Goal: Task Accomplishment & Management: Manage account settings

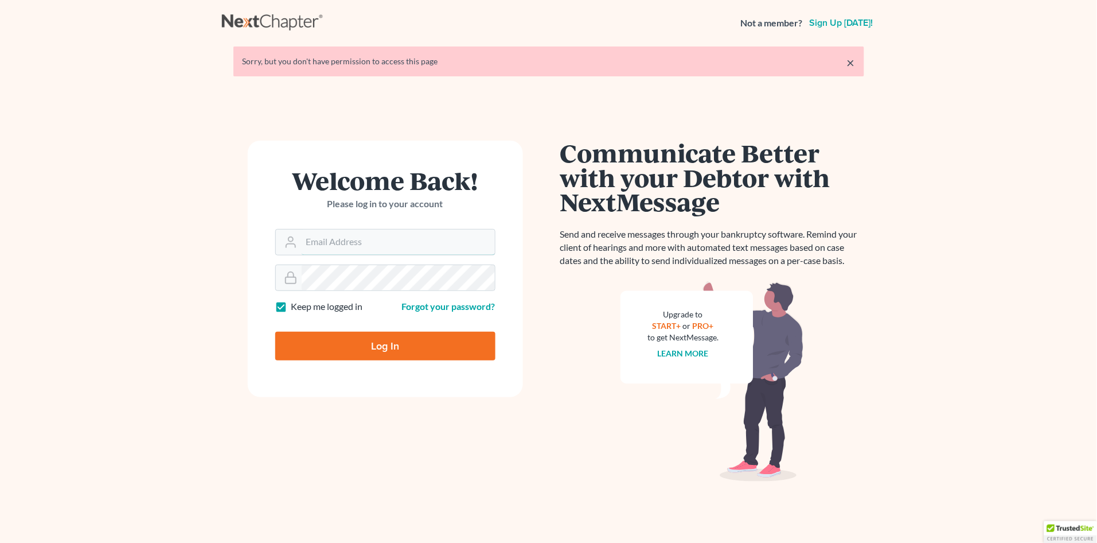
type input "alicia@nagerlaw.com"
click at [378, 342] on input "Log In" at bounding box center [385, 345] width 220 height 29
type input "Thinking..."
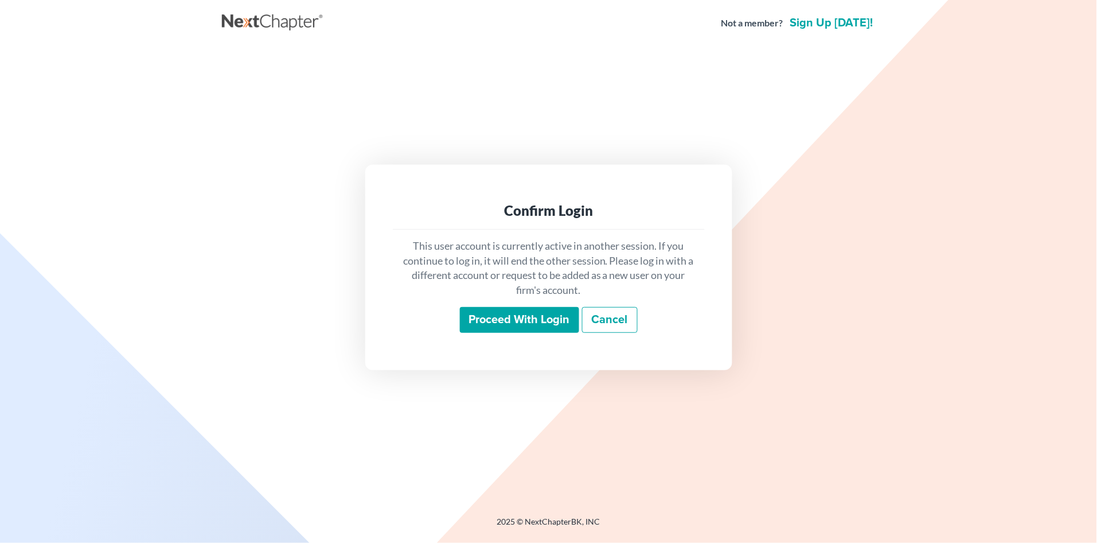
click at [510, 320] on input "Proceed with login" at bounding box center [519, 320] width 119 height 26
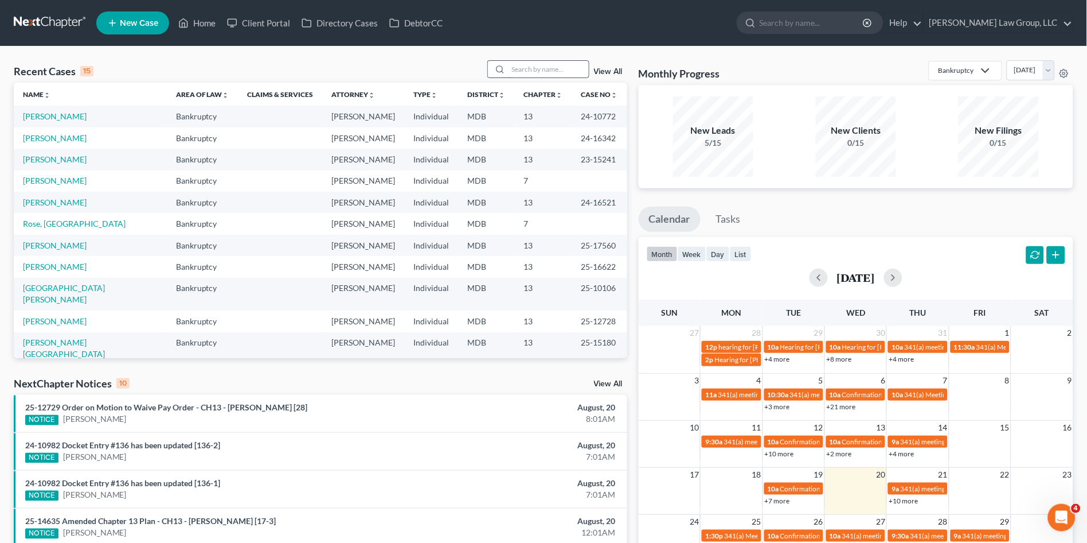
click at [530, 76] on input "search" at bounding box center [549, 69] width 80 height 17
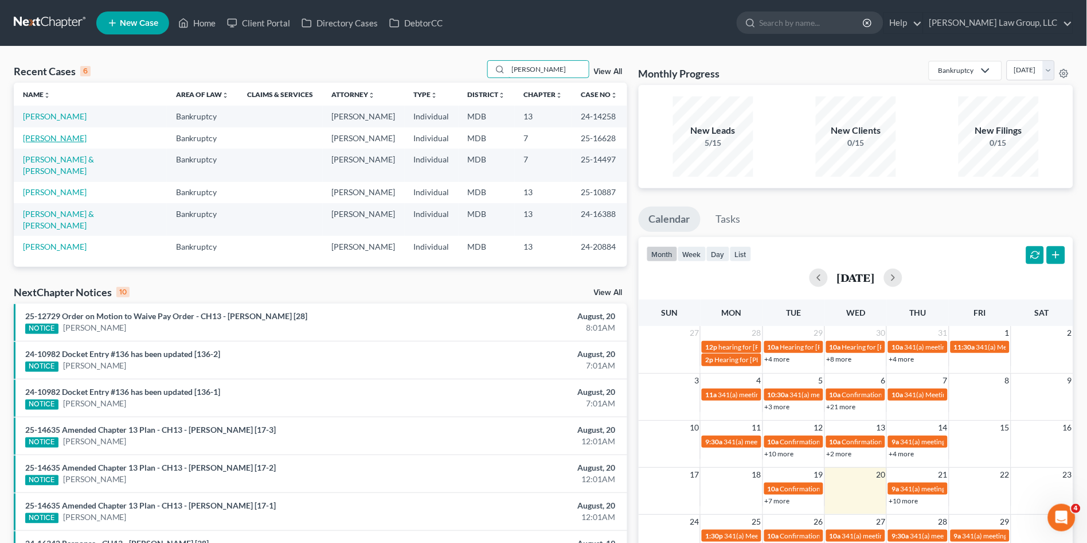
type input "[PERSON_NAME]"
click at [52, 138] on link "[PERSON_NAME]" at bounding box center [55, 138] width 64 height 10
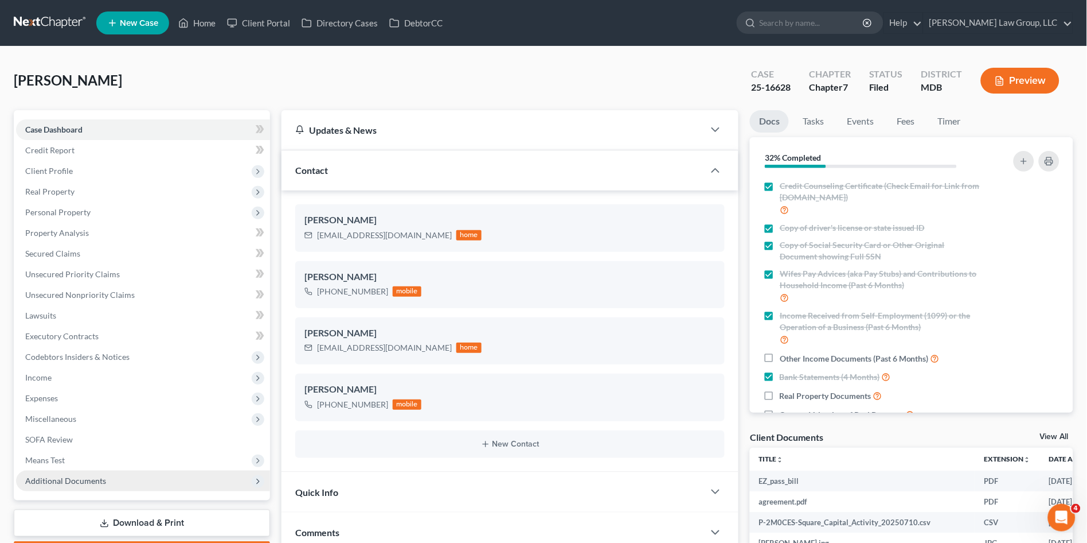
scroll to position [255, 0]
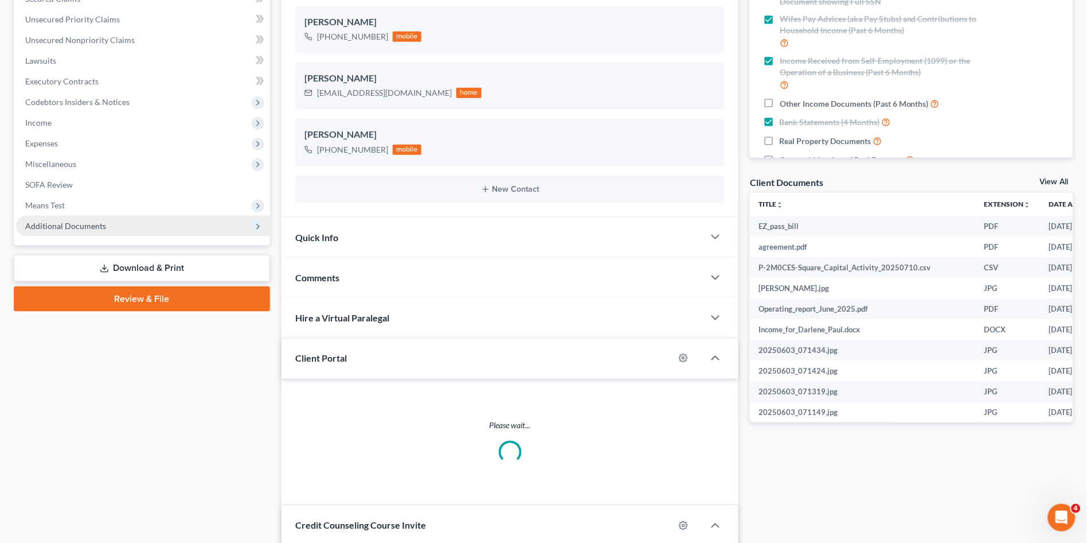
click at [68, 217] on span "Additional Documents" at bounding box center [143, 226] width 254 height 21
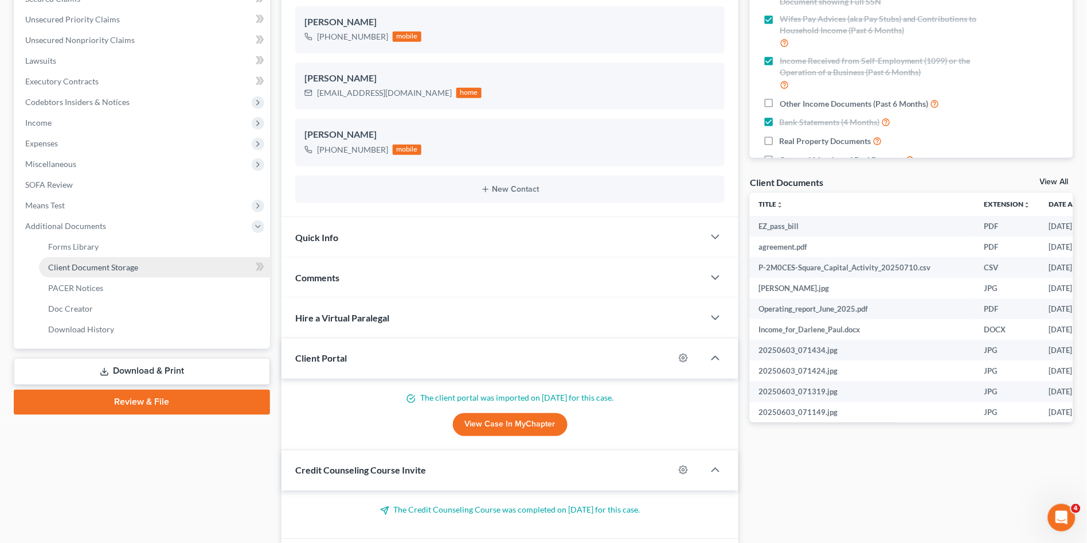
click at [67, 265] on span "Client Document Storage" at bounding box center [93, 267] width 90 height 10
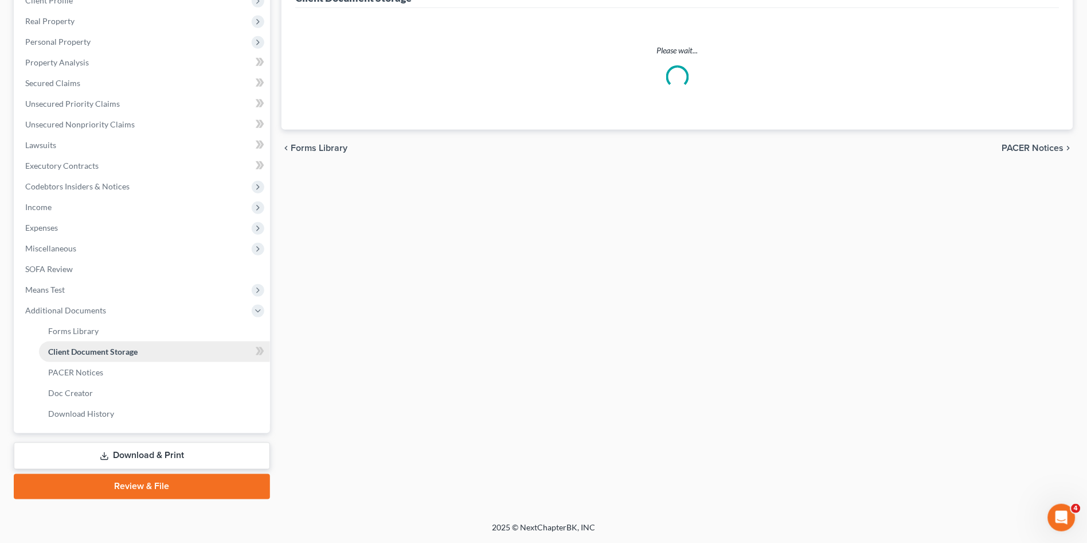
scroll to position [167, 0]
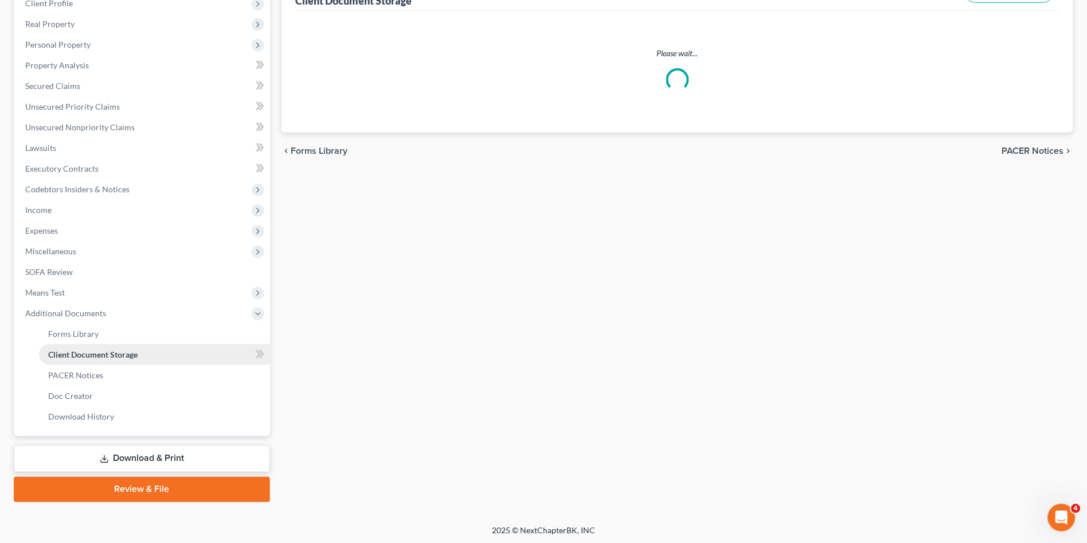
select select "14"
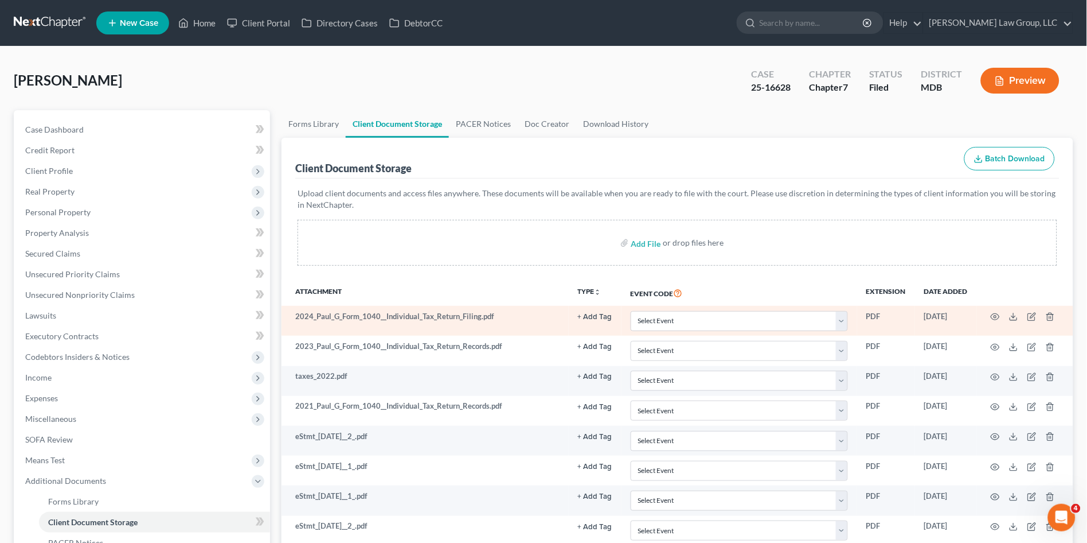
scroll to position [31, 0]
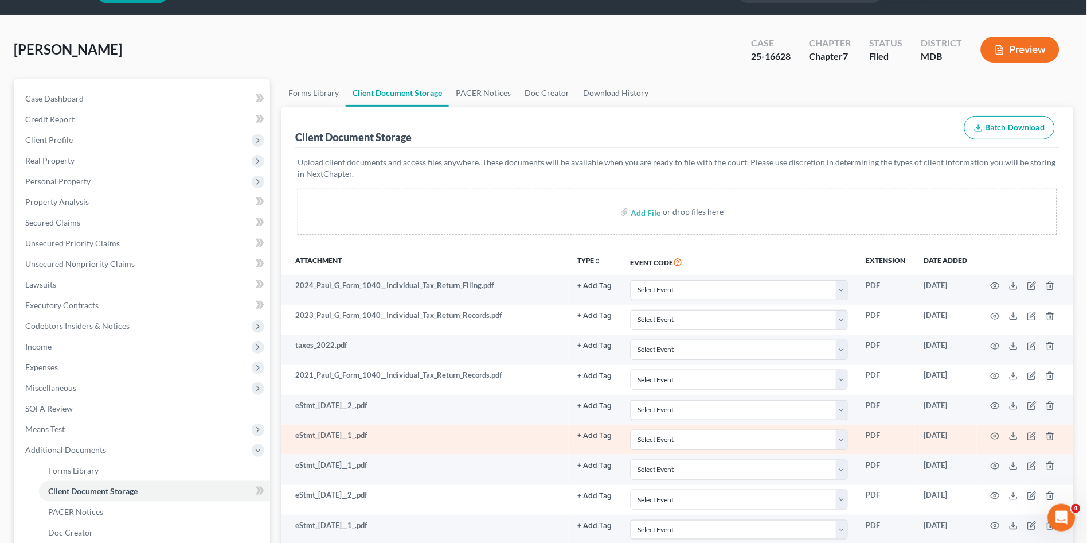
select select "14"
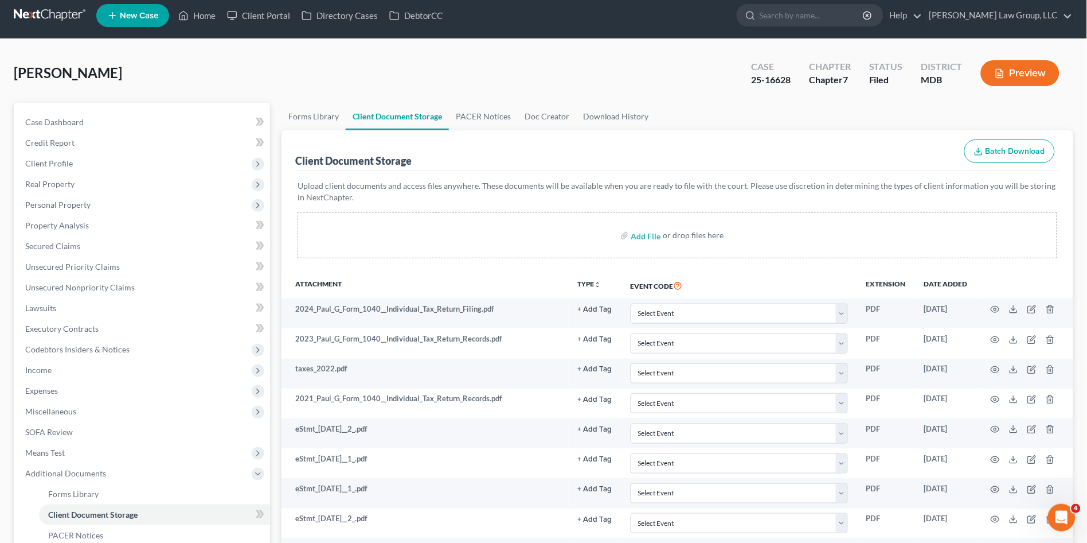
scroll to position [0, 0]
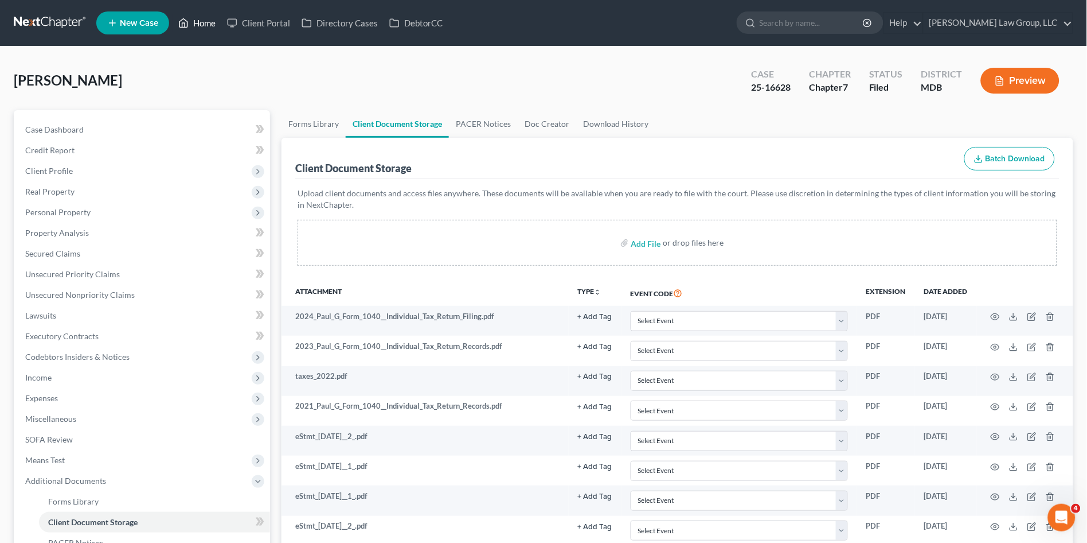
click at [201, 25] on link "Home" at bounding box center [197, 23] width 49 height 21
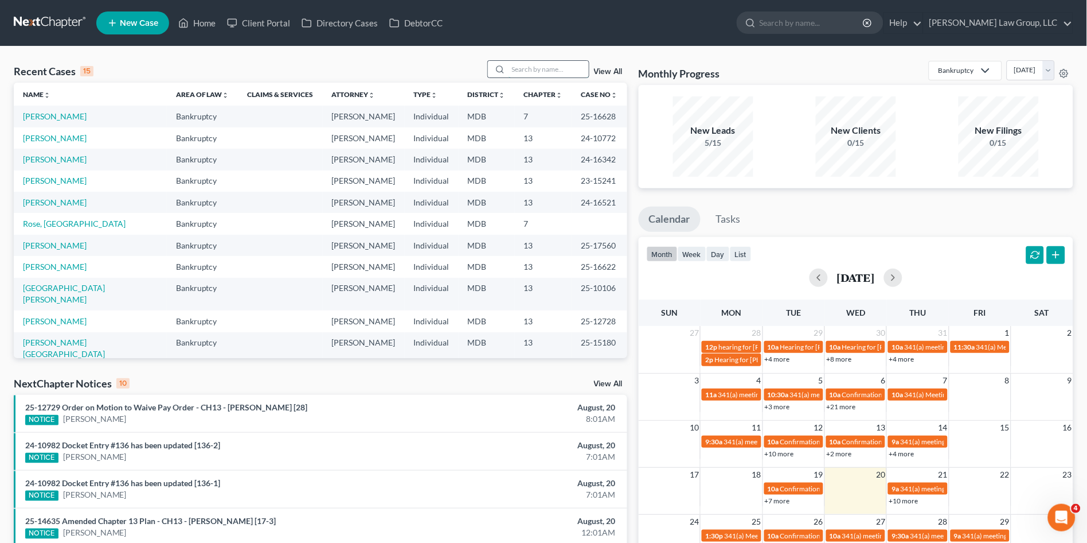
click at [550, 65] on input "search" at bounding box center [549, 69] width 80 height 17
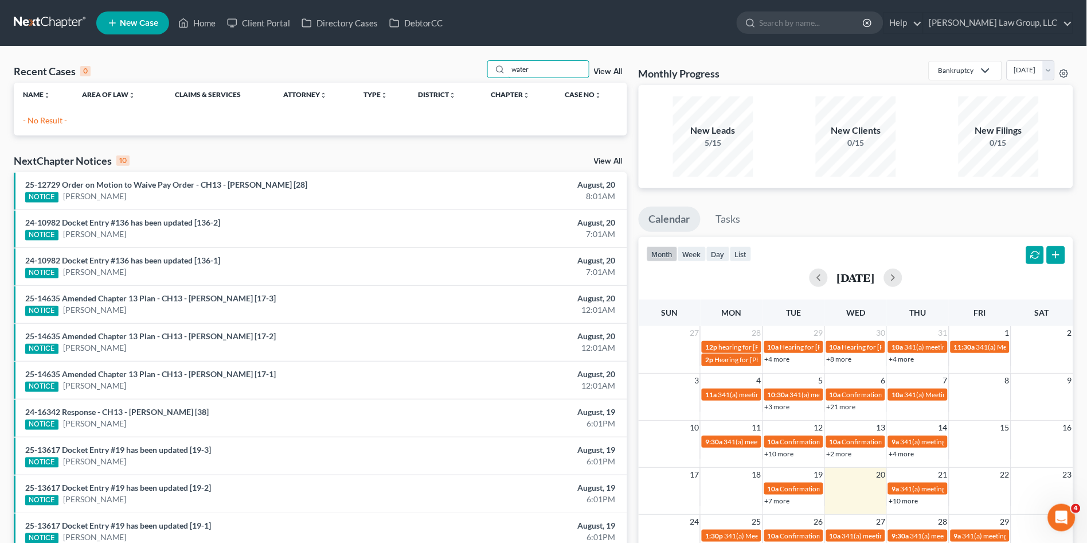
drag, startPoint x: 557, startPoint y: 67, endPoint x: 489, endPoint y: 67, distance: 68.2
click at [489, 67] on div "water" at bounding box center [538, 69] width 102 height 18
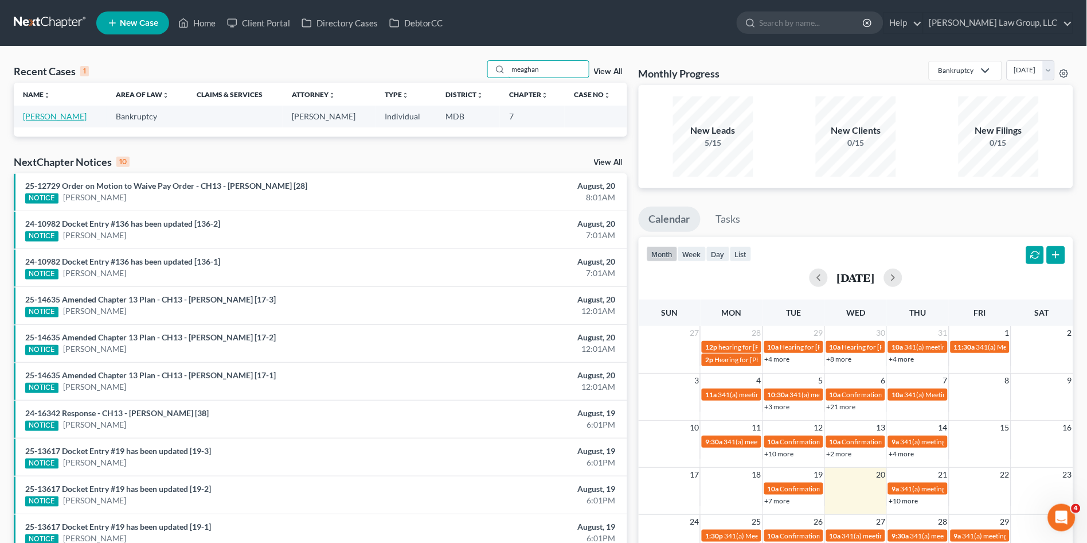
type input "meaghan"
click at [53, 116] on link "[PERSON_NAME]" at bounding box center [55, 116] width 64 height 10
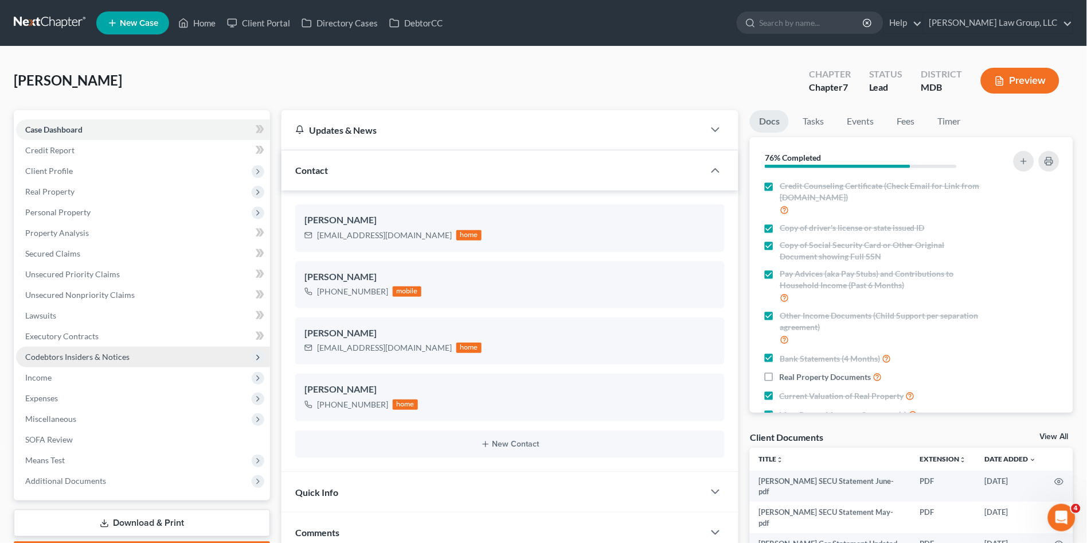
click at [69, 360] on span "Codebtors Insiders & Notices" at bounding box center [77, 357] width 104 height 10
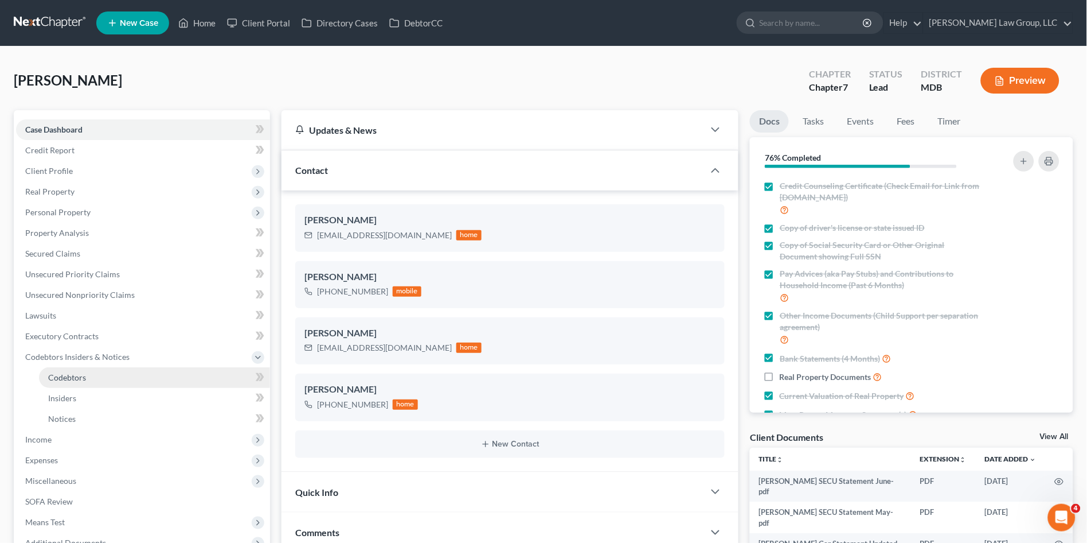
click at [65, 379] on span "Codebtors" at bounding box center [67, 377] width 38 height 10
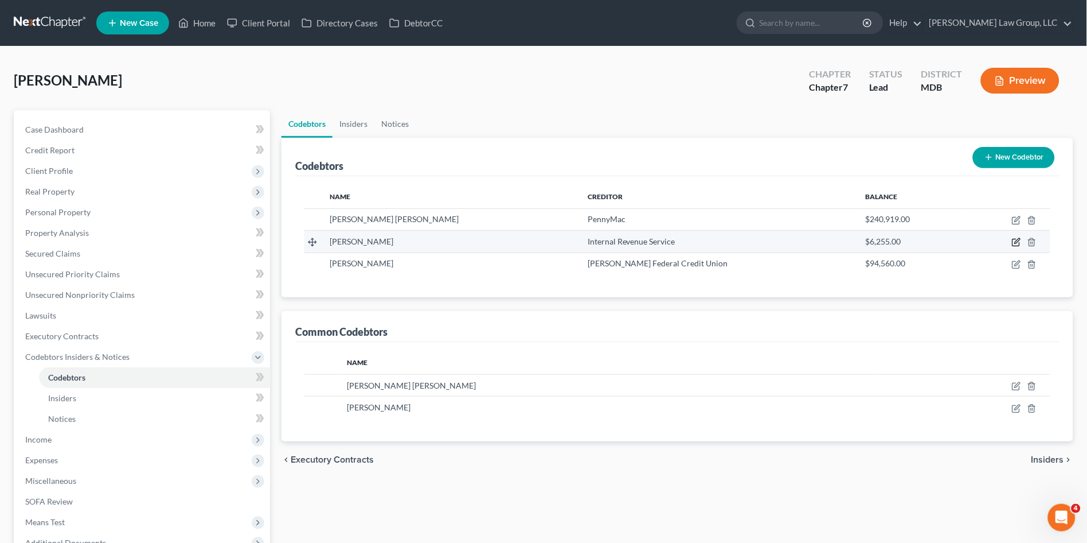
click at [1016, 240] on icon "button" at bounding box center [1016, 241] width 9 height 9
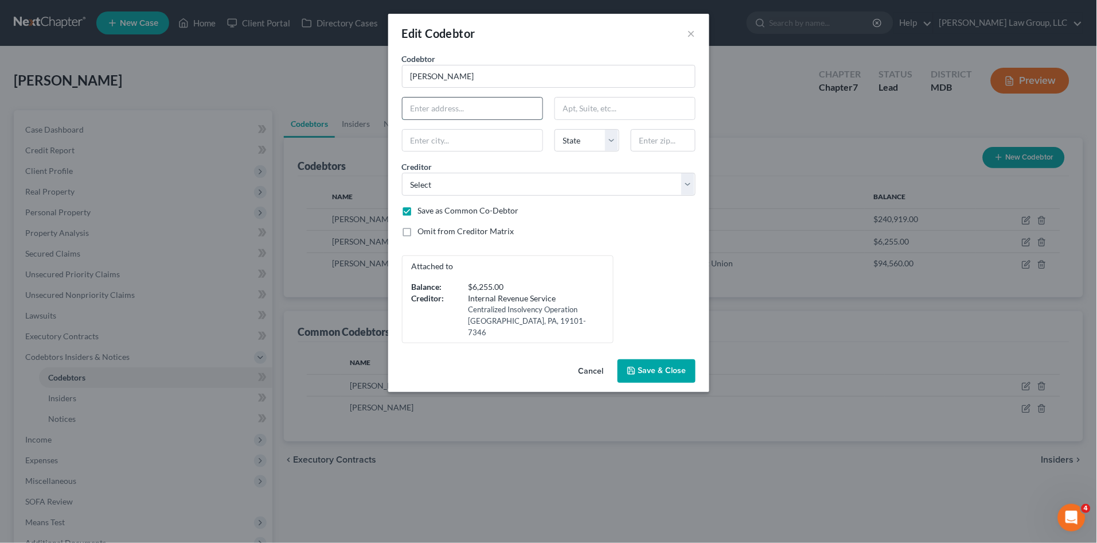
click at [459, 108] on input "text" at bounding box center [473, 108] width 140 height 22
type input "8807 Lincoln St"
click at [639, 143] on input "text" at bounding box center [663, 140] width 65 height 23
type input "20763"
click at [668, 235] on div "Omit from Creditor Matrix" at bounding box center [549, 230] width 294 height 11
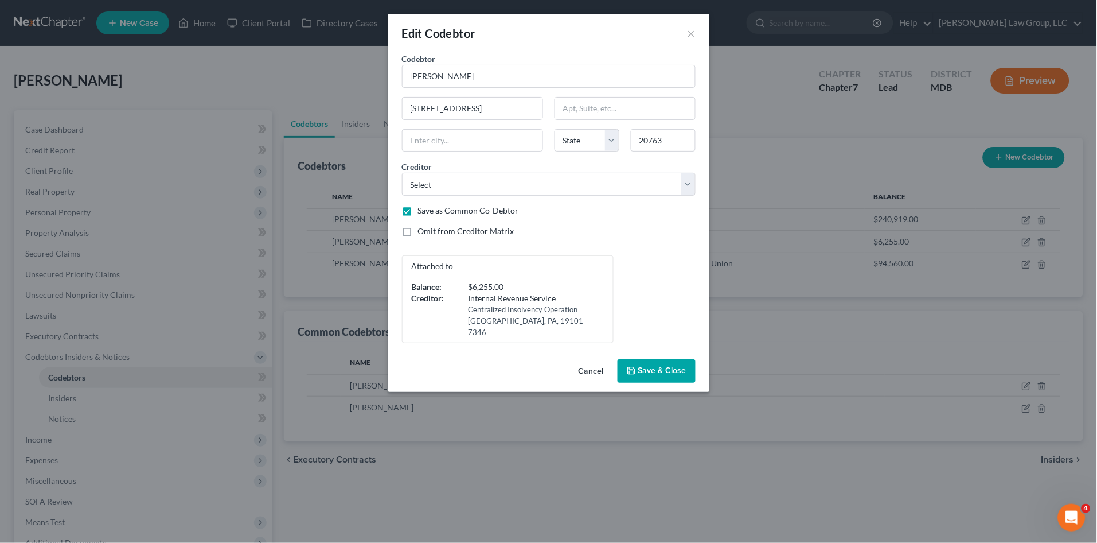
type input "Savage"
select select "21"
click at [677, 366] on span "Save & Close" at bounding box center [662, 371] width 48 height 10
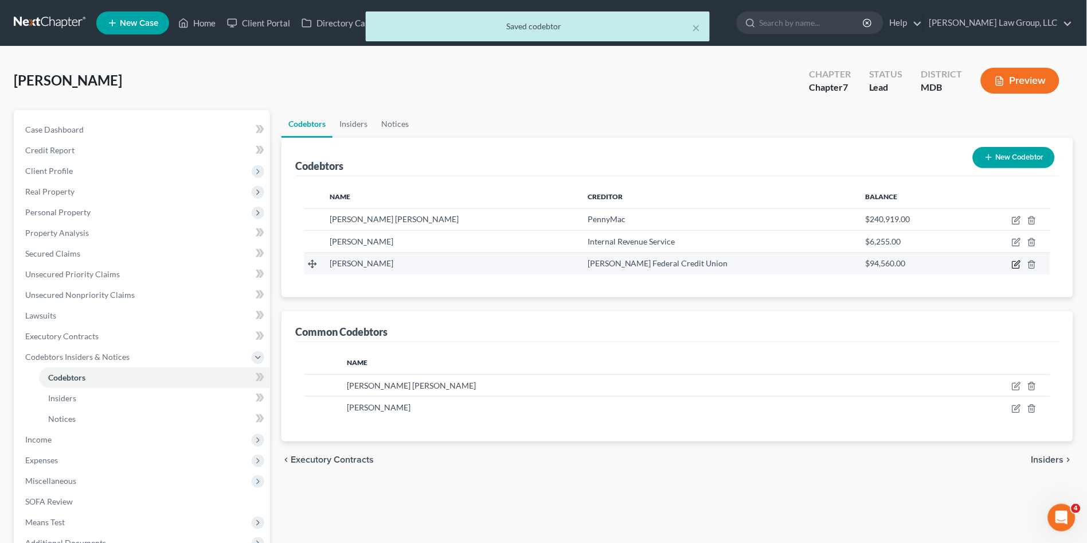
click at [1017, 264] on icon "button" at bounding box center [1017, 262] width 5 height 5
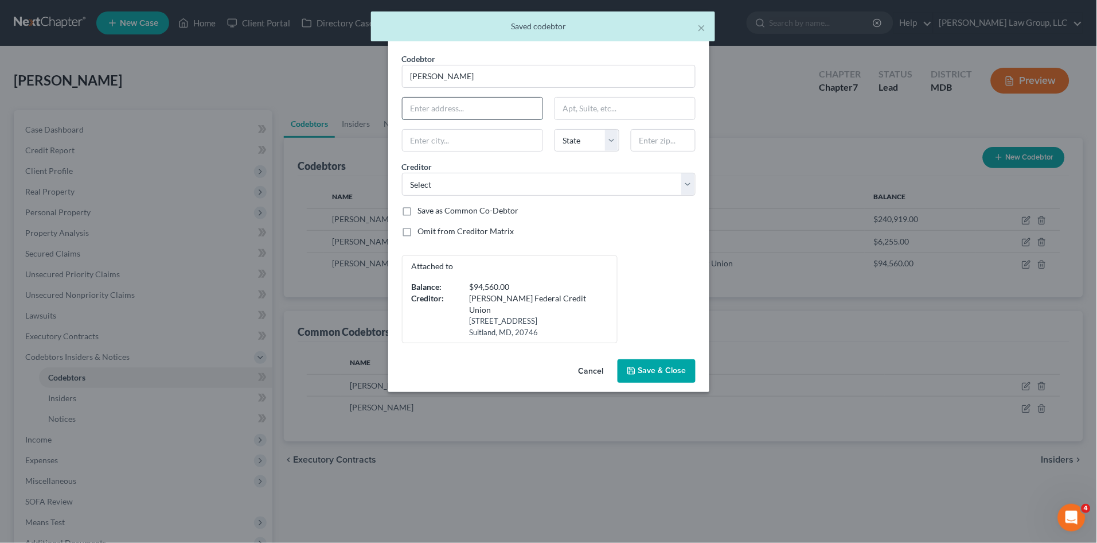
click at [479, 107] on input "text" at bounding box center [473, 108] width 140 height 22
type input "8807 Lincoln St"
type input "Savage"
select select "21"
type input "20763"
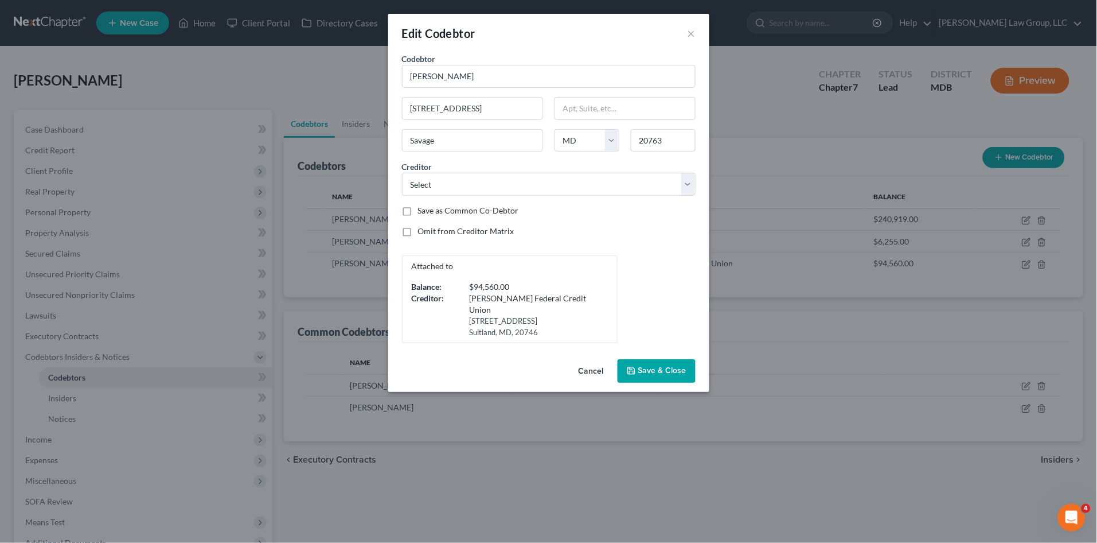
click at [668, 359] on button "Save & Close" at bounding box center [657, 371] width 78 height 24
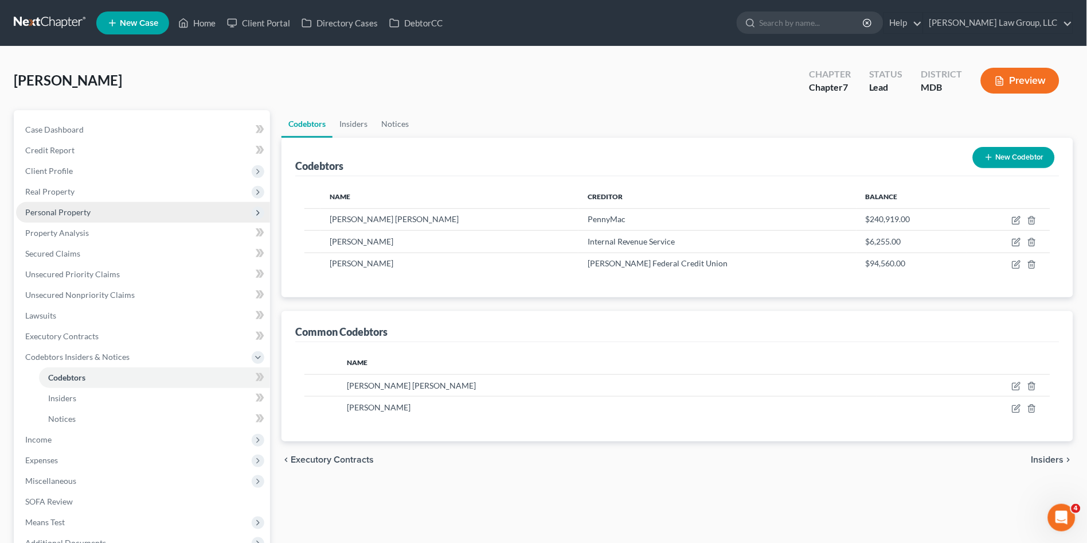
click at [46, 213] on span "Personal Property" at bounding box center [57, 212] width 65 height 10
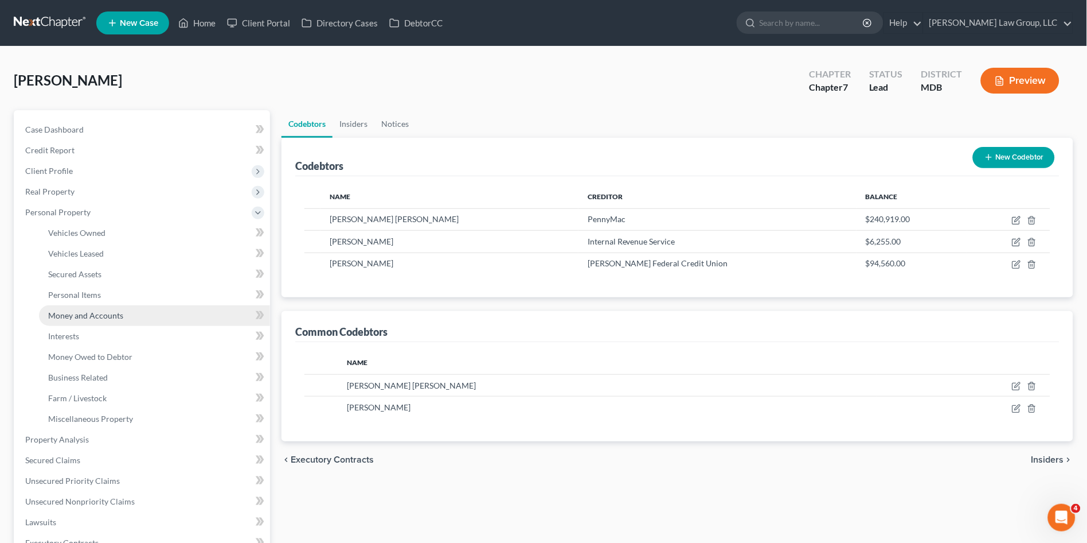
click at [52, 311] on span "Money and Accounts" at bounding box center [85, 315] width 75 height 10
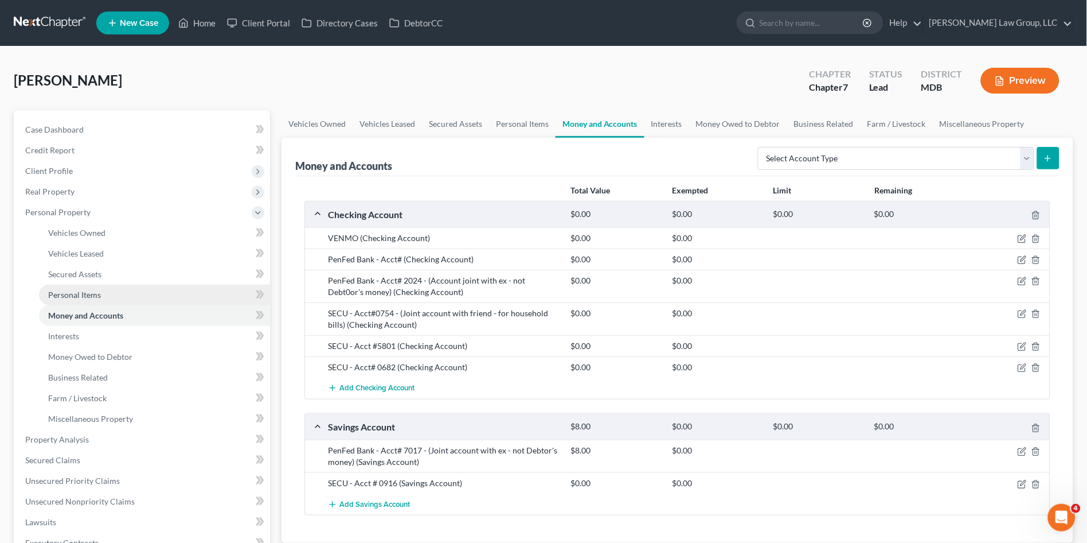
click at [83, 293] on span "Personal Items" at bounding box center [74, 295] width 53 height 10
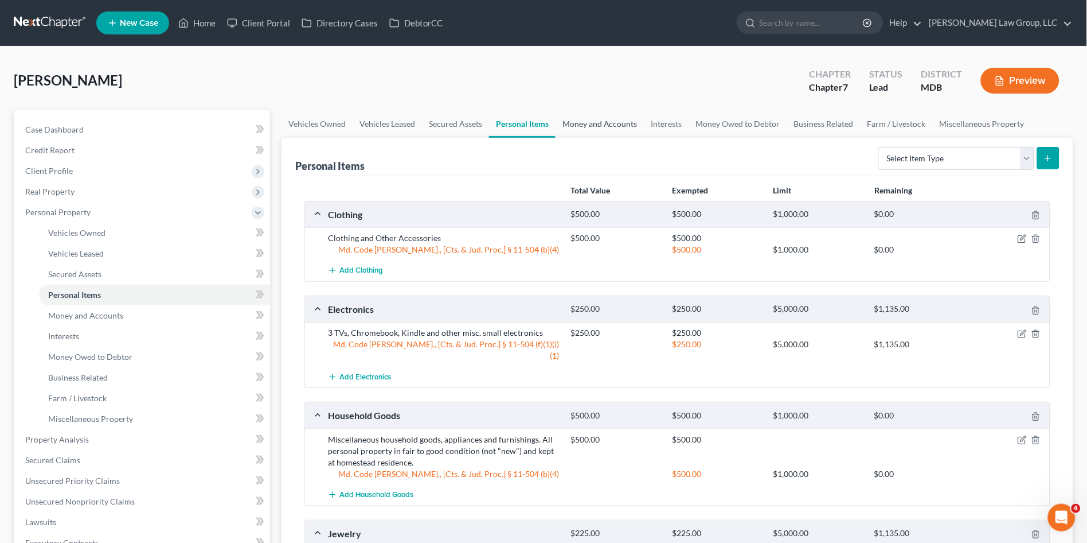
click at [584, 122] on link "Money and Accounts" at bounding box center [600, 124] width 89 height 28
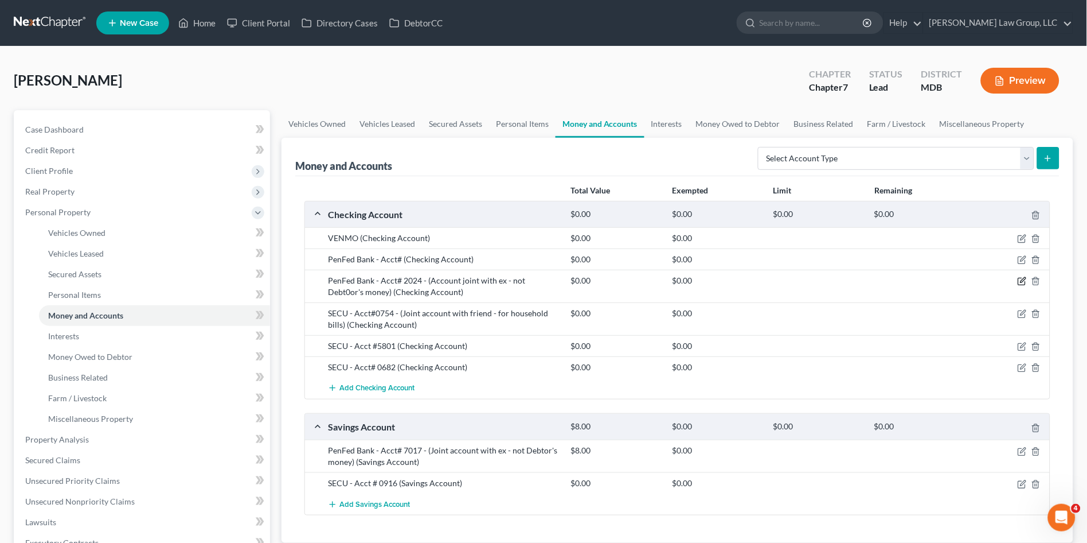
click at [1020, 280] on icon "button" at bounding box center [1022, 280] width 9 height 9
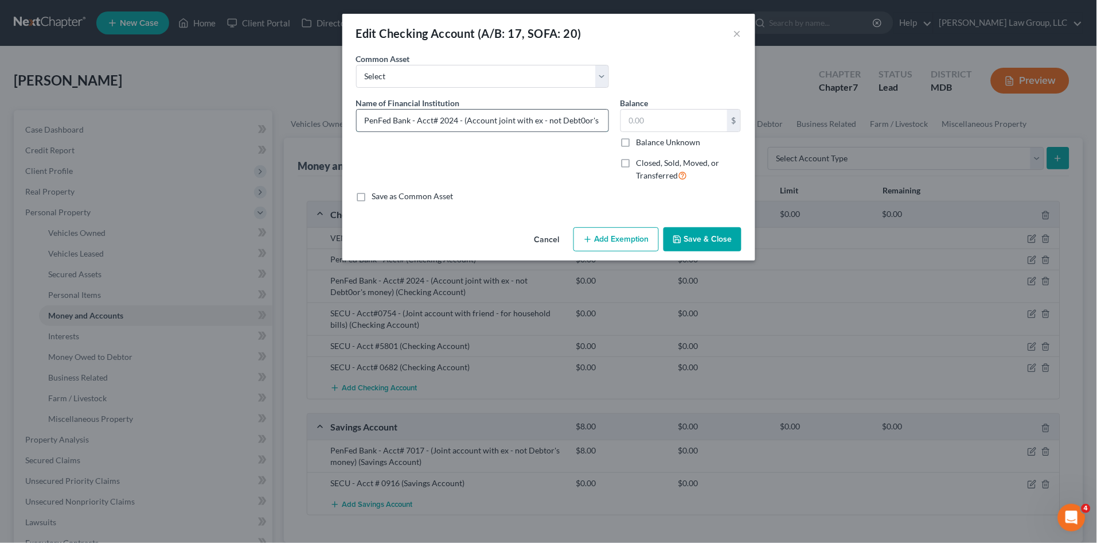
click at [496, 112] on input "PenFed Bank - Acct# 2024 - (Account joint with ex - not Debt0or's money)" at bounding box center [483, 121] width 252 height 22
click at [575, 123] on input "PenFed Bank - Acct# 2024 - (Account joint with ex - not Debt0or's money)" at bounding box center [483, 121] width 252 height 22
type input "PenFed Bank - Acct# 2024 - (Account joint with ex - not Debtor's money)"
click at [709, 234] on button "Save & Close" at bounding box center [703, 239] width 78 height 24
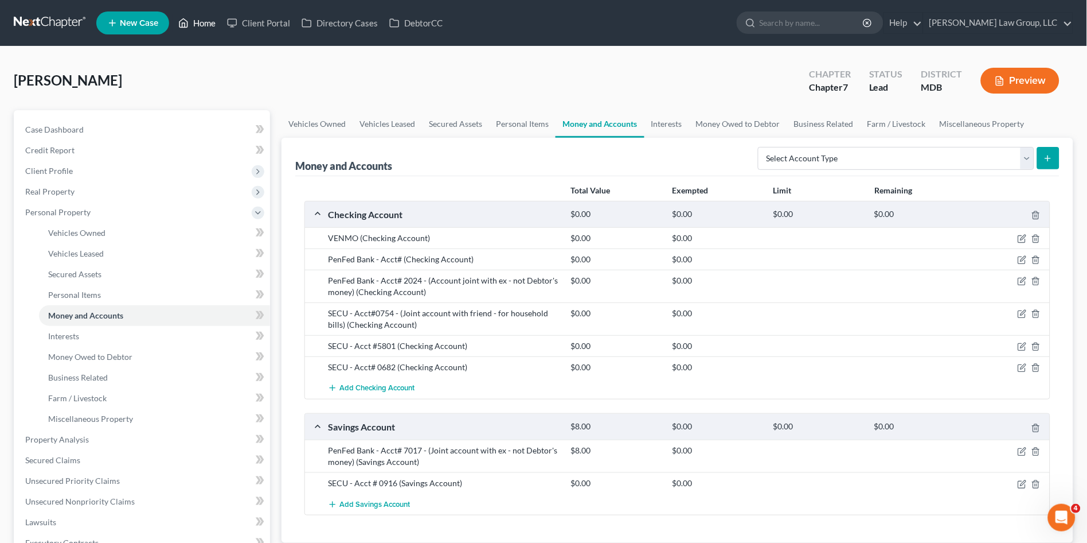
drag, startPoint x: 205, startPoint y: 22, endPoint x: 228, endPoint y: 74, distance: 57.2
click at [205, 22] on link "Home" at bounding box center [197, 23] width 49 height 21
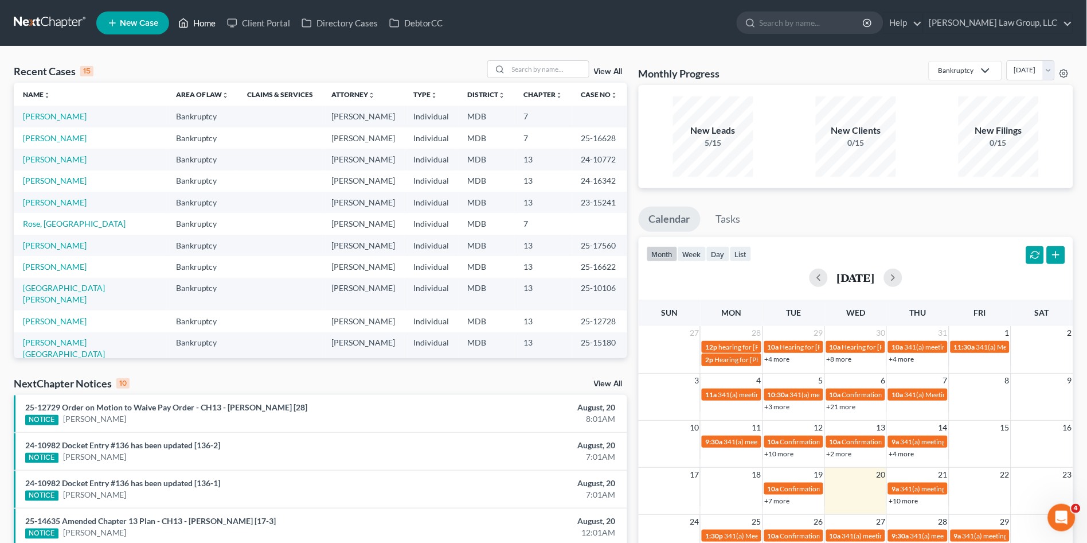
click at [198, 19] on link "Home" at bounding box center [197, 23] width 49 height 21
